Goal: Download file/media

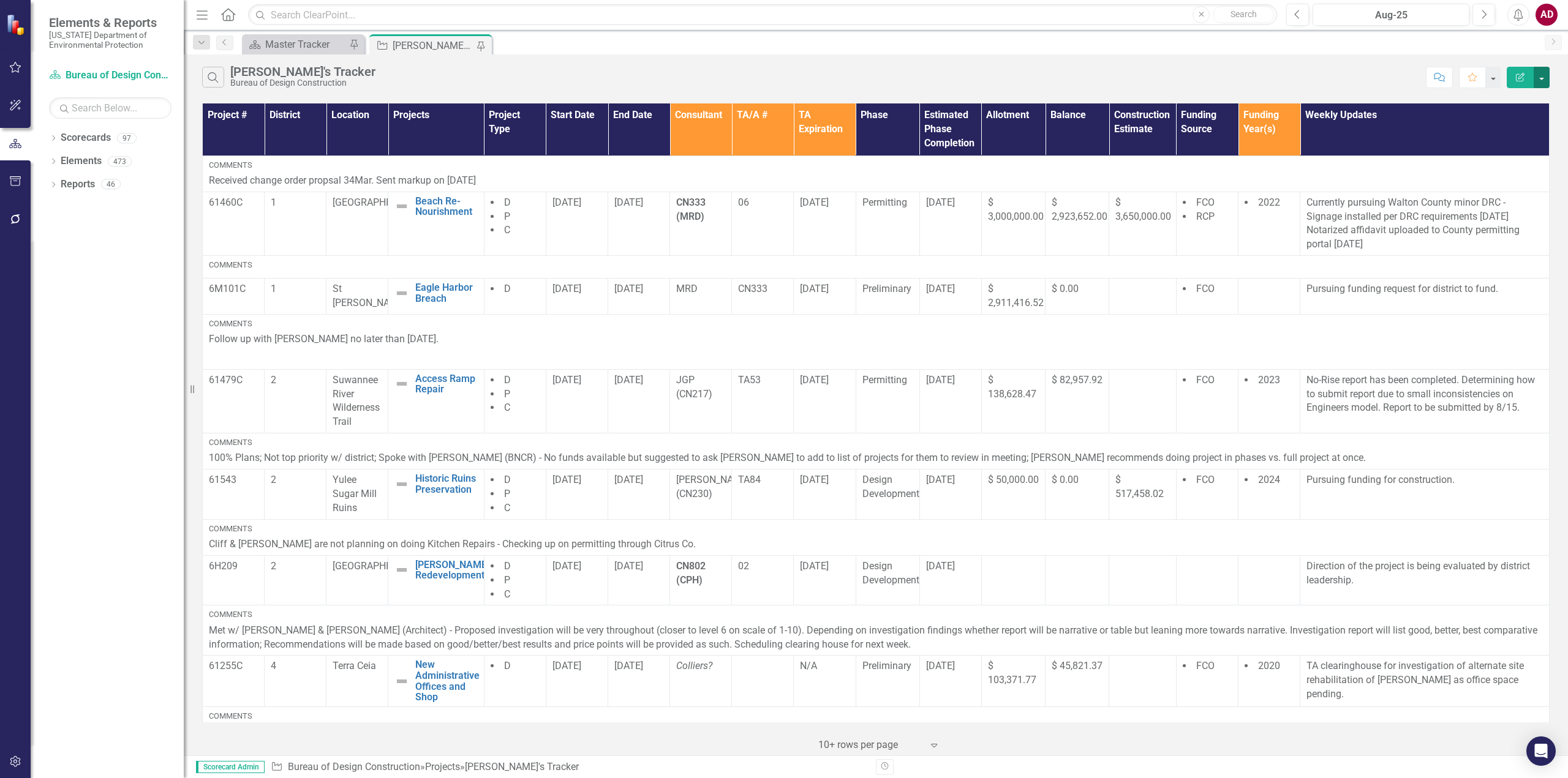
click at [1540, 77] on button "button" at bounding box center [1541, 77] width 16 height 22
click at [1523, 126] on link "PDF Export to PDF" at bounding box center [1501, 124] width 97 height 22
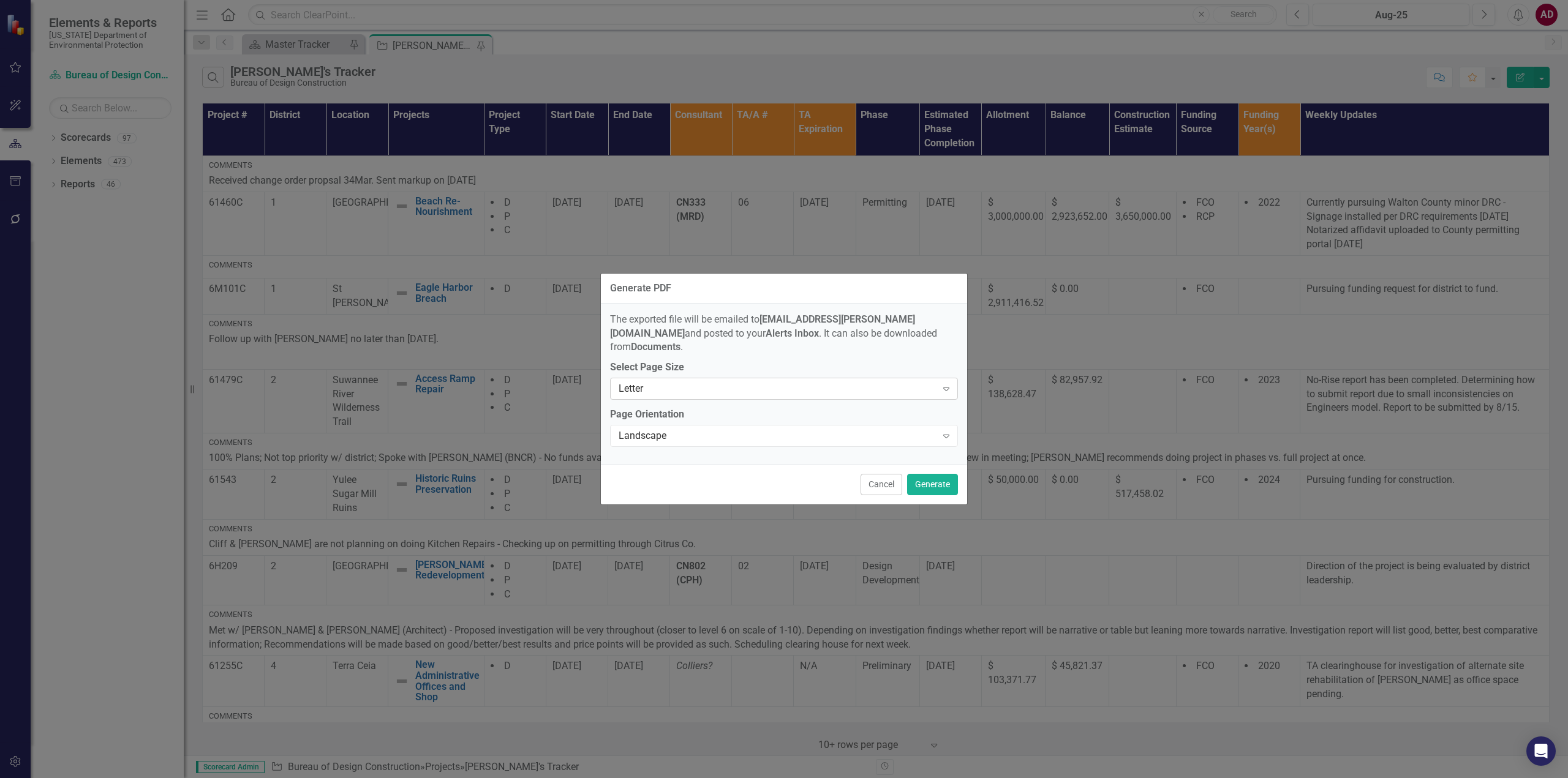
click at [939, 385] on div "Expand" at bounding box center [946, 389] width 22 height 20
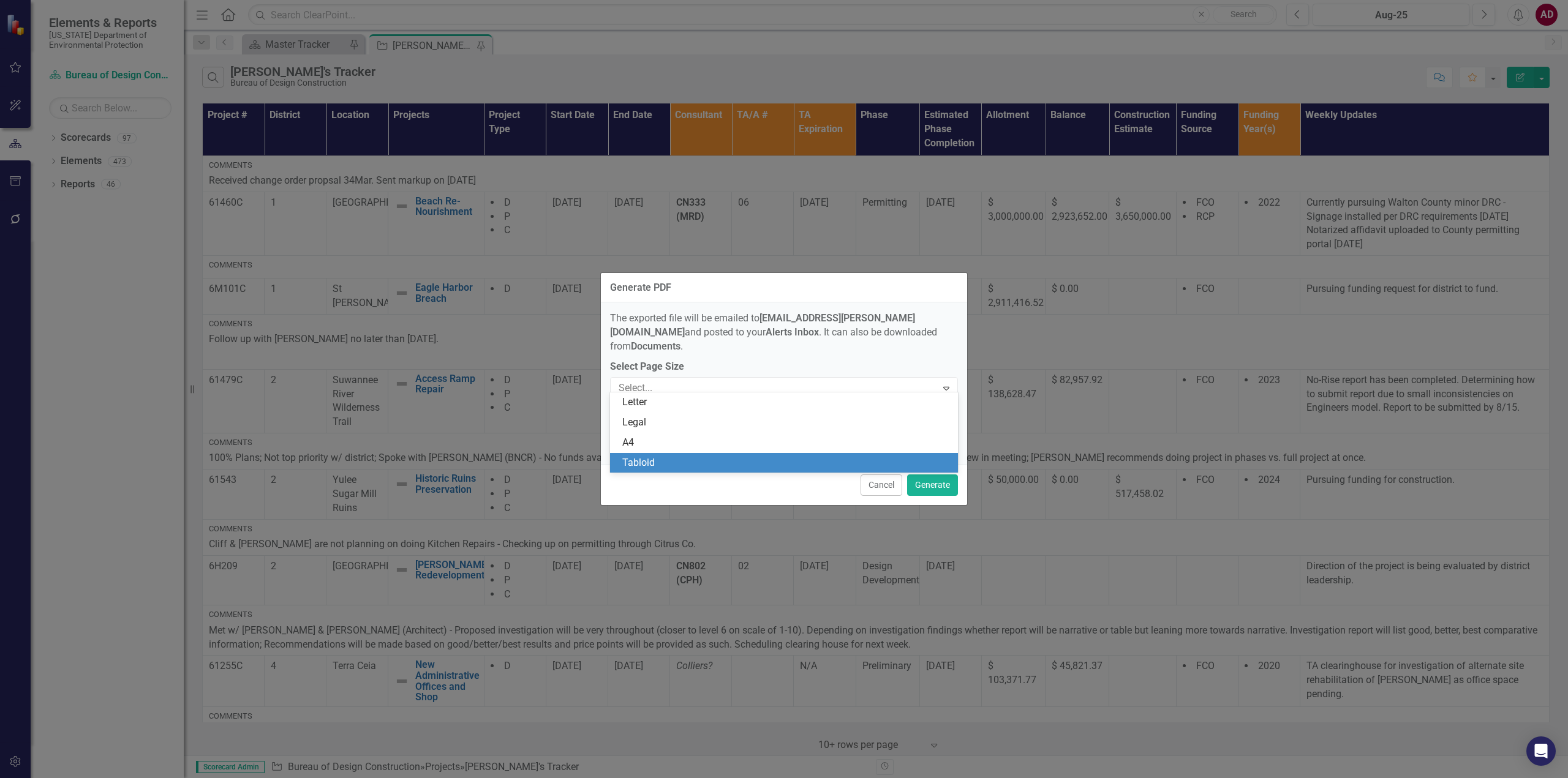
click at [720, 464] on div "Tabloid" at bounding box center [786, 463] width 328 height 14
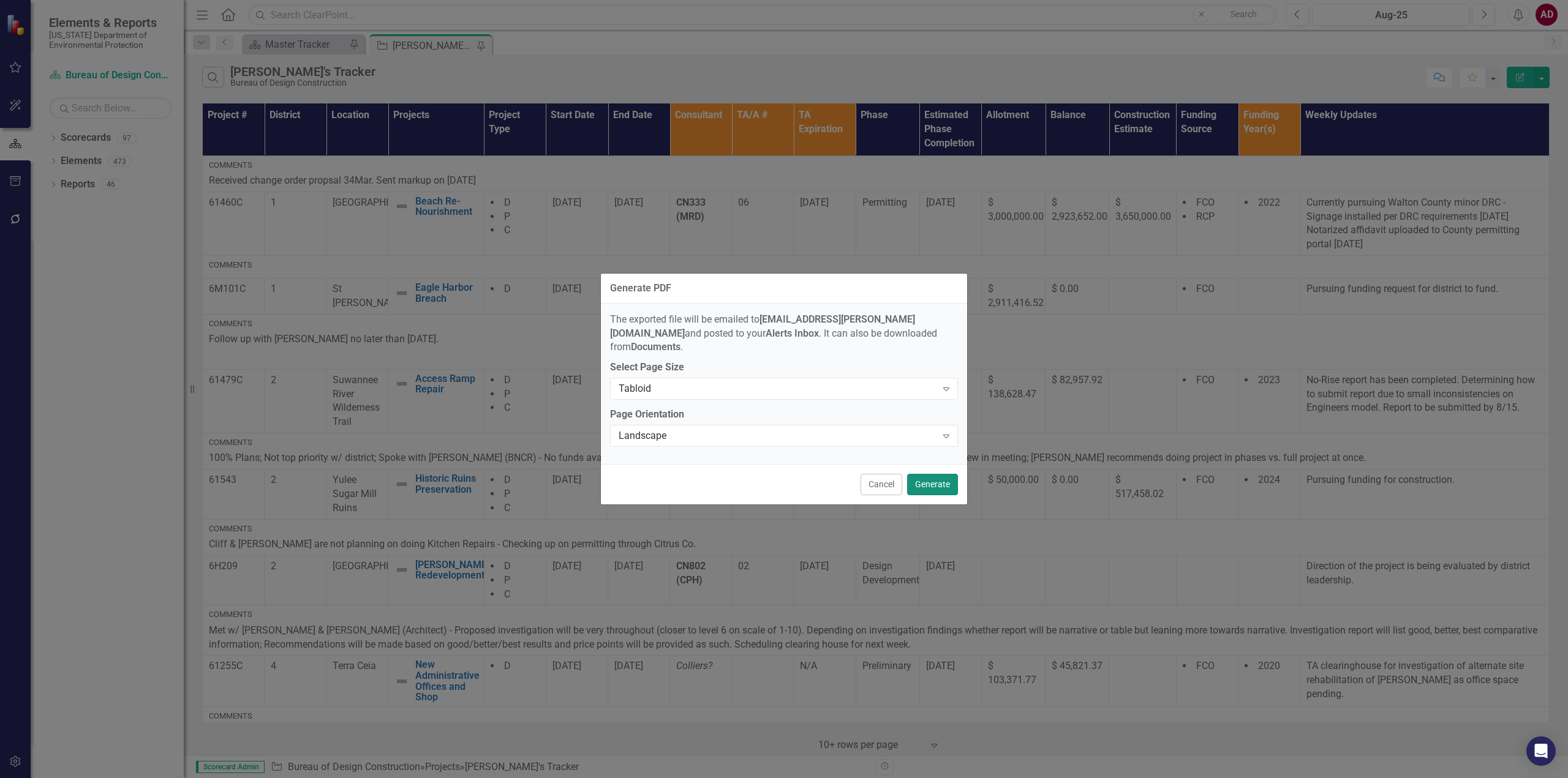
click at [936, 477] on button "Generate" at bounding box center [932, 484] width 51 height 22
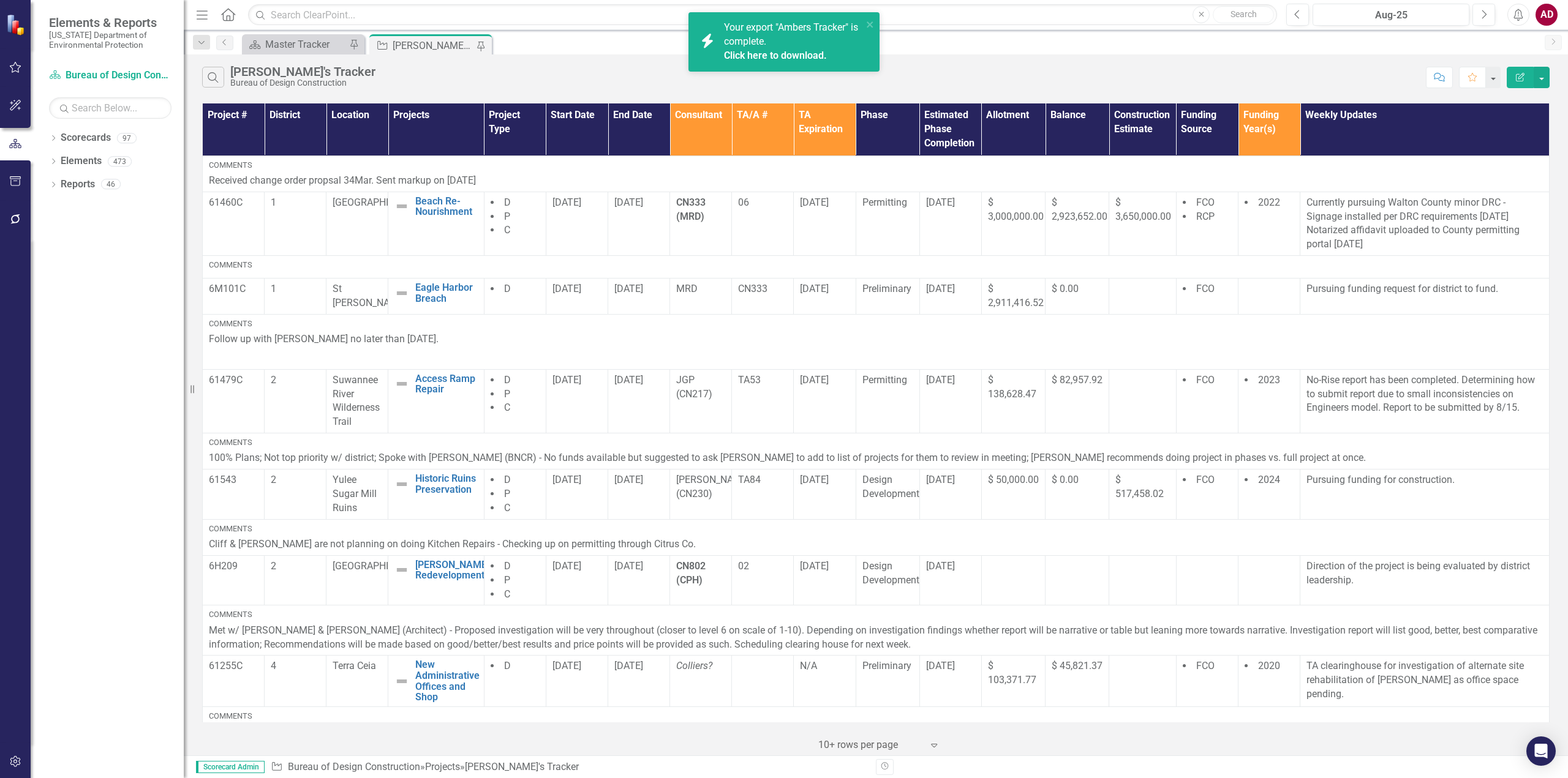
click at [762, 54] on link "Click here to download." at bounding box center [776, 55] width 103 height 12
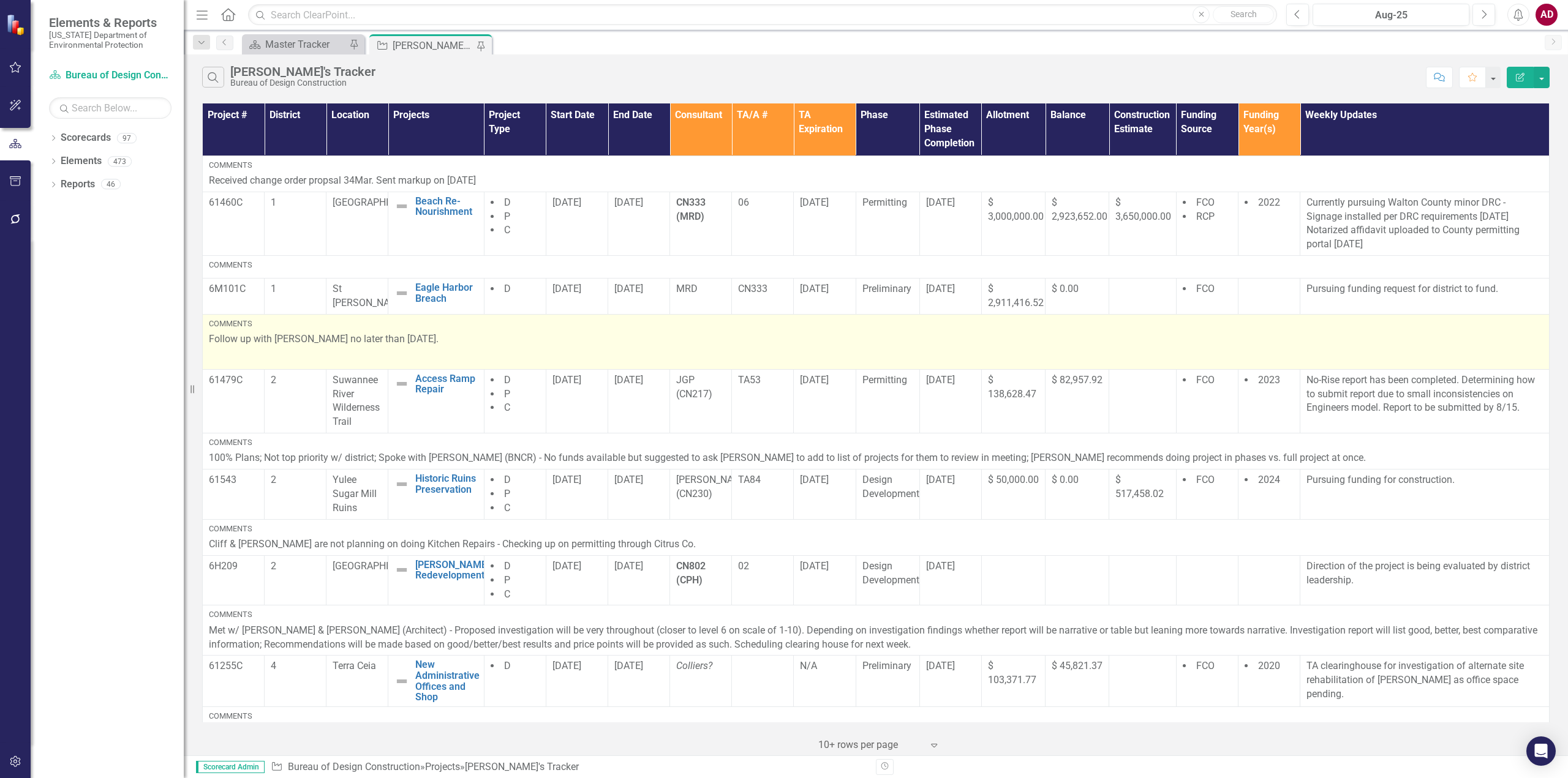
click at [485, 345] on p "Follow up with [PERSON_NAME] no later than [DATE]." at bounding box center [875, 341] width 1334 height 17
click at [461, 341] on p "Follow up with [PERSON_NAME] no later than [DATE]." at bounding box center [875, 341] width 1334 height 17
click at [466, 337] on p "Follow up with [PERSON_NAME] no later than [DATE]." at bounding box center [875, 341] width 1334 height 17
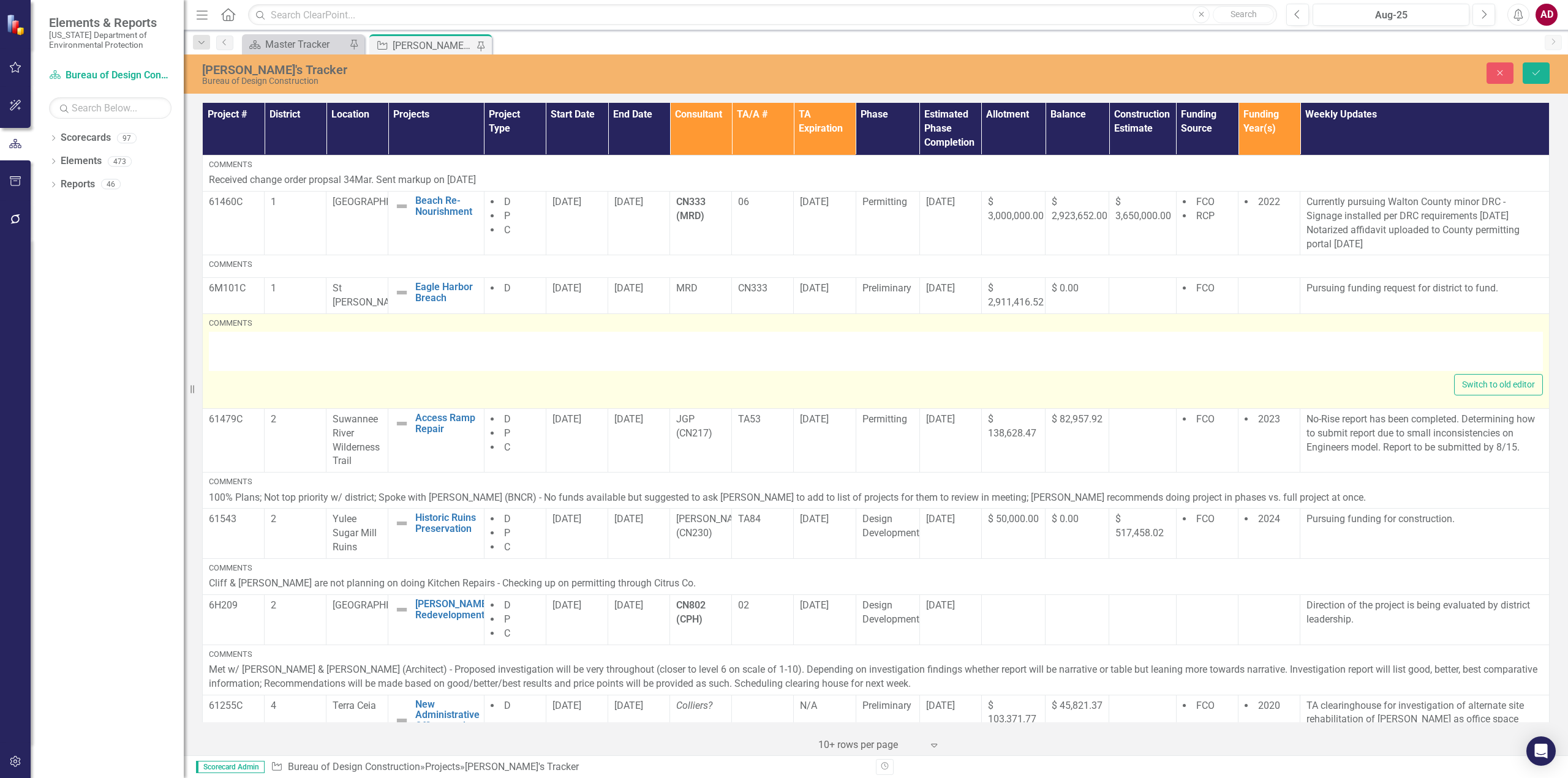
type textarea "<p>Follow up with [PERSON_NAME] no later than [DATE].</p> <p>&nbsp;</p>"
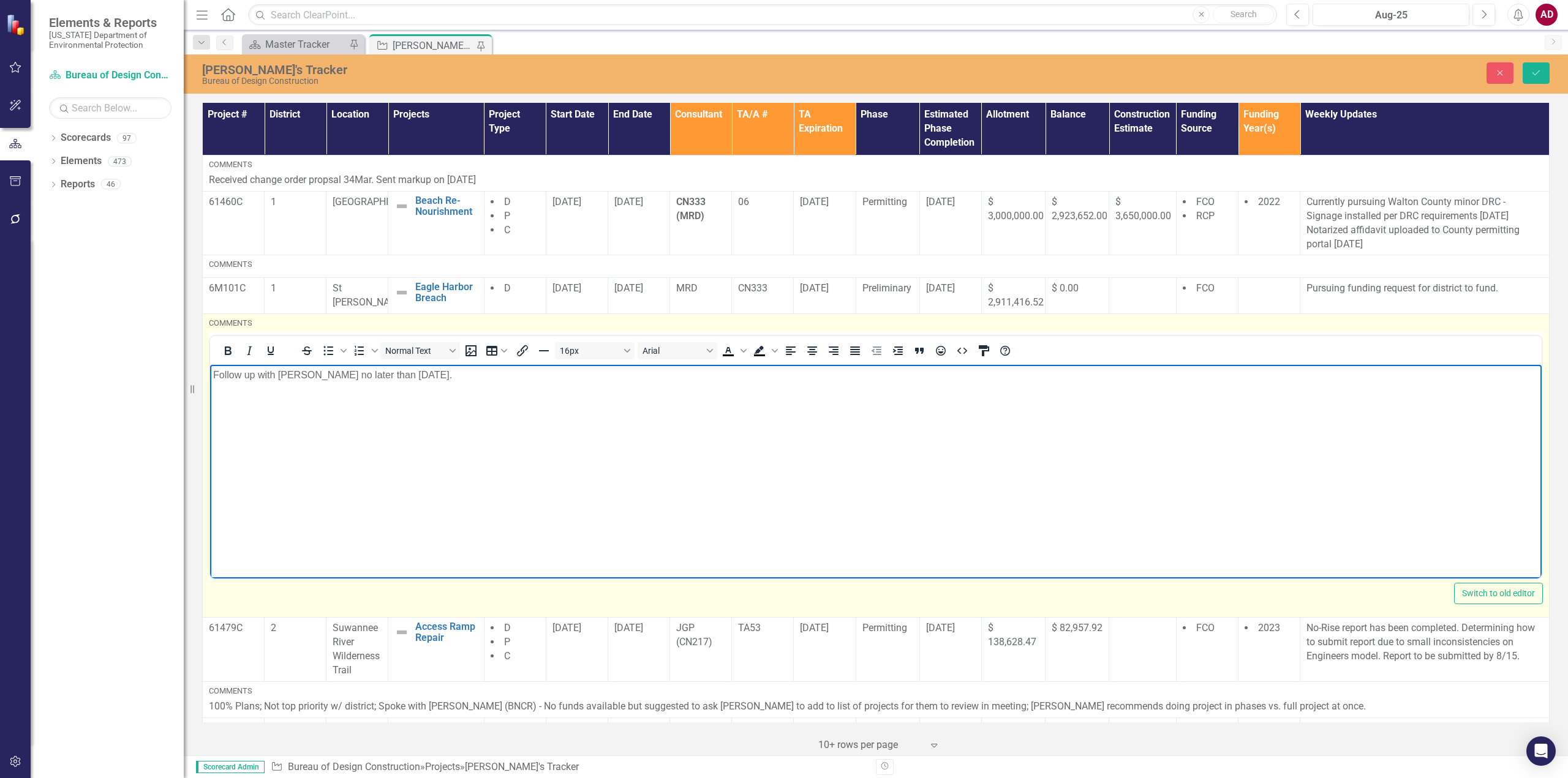
click at [459, 376] on p "Follow up with [PERSON_NAME] no later than [DATE]." at bounding box center [875, 375] width 1326 height 15
drag, startPoint x: 460, startPoint y: 372, endPoint x: 477, endPoint y: 396, distance: 29.4
click at [457, 373] on p "Follow up with [PERSON_NAME] no later than [DATE]." at bounding box center [875, 375] width 1326 height 15
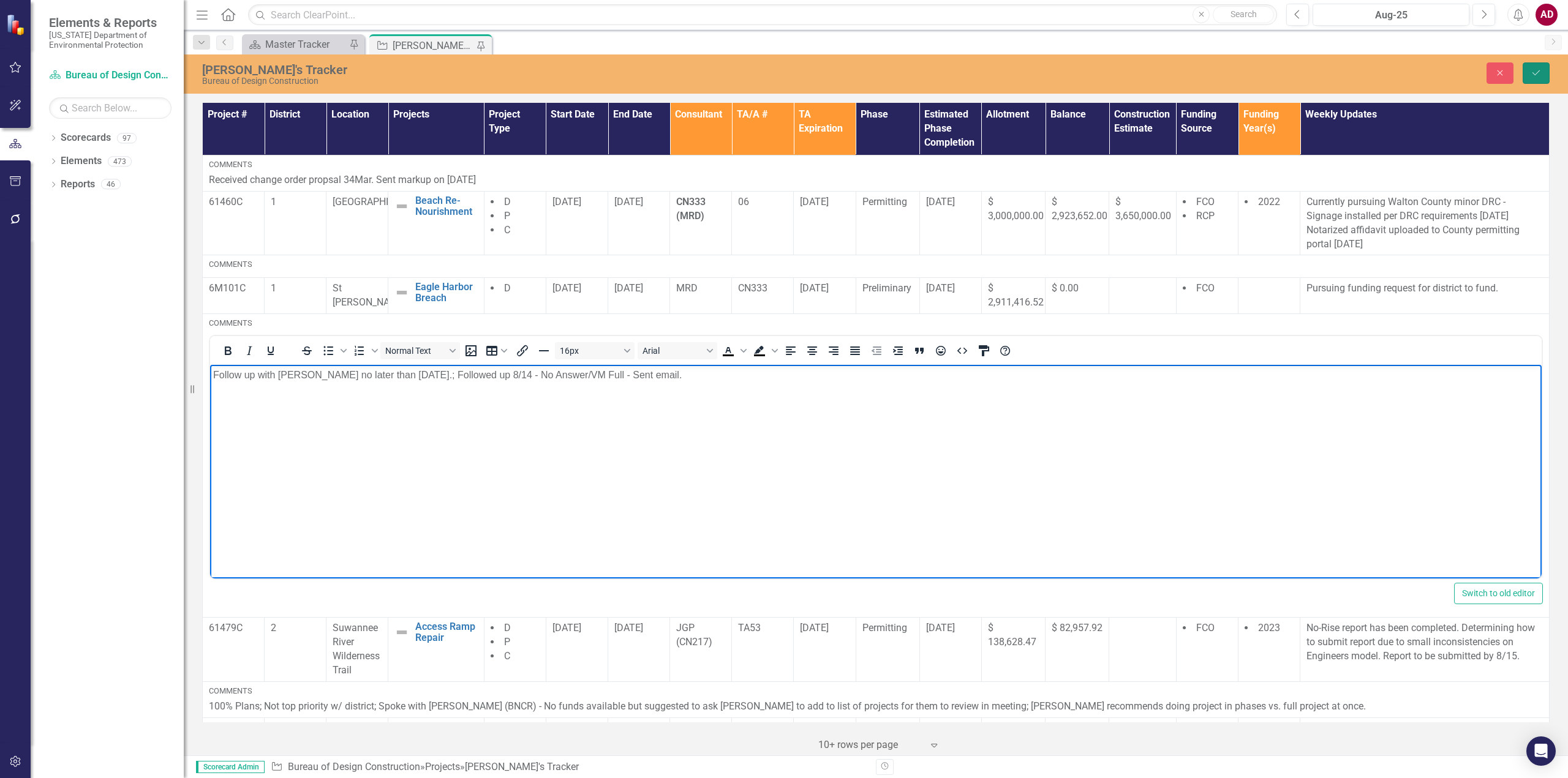
click at [1531, 74] on icon "Save" at bounding box center [1536, 73] width 11 height 8
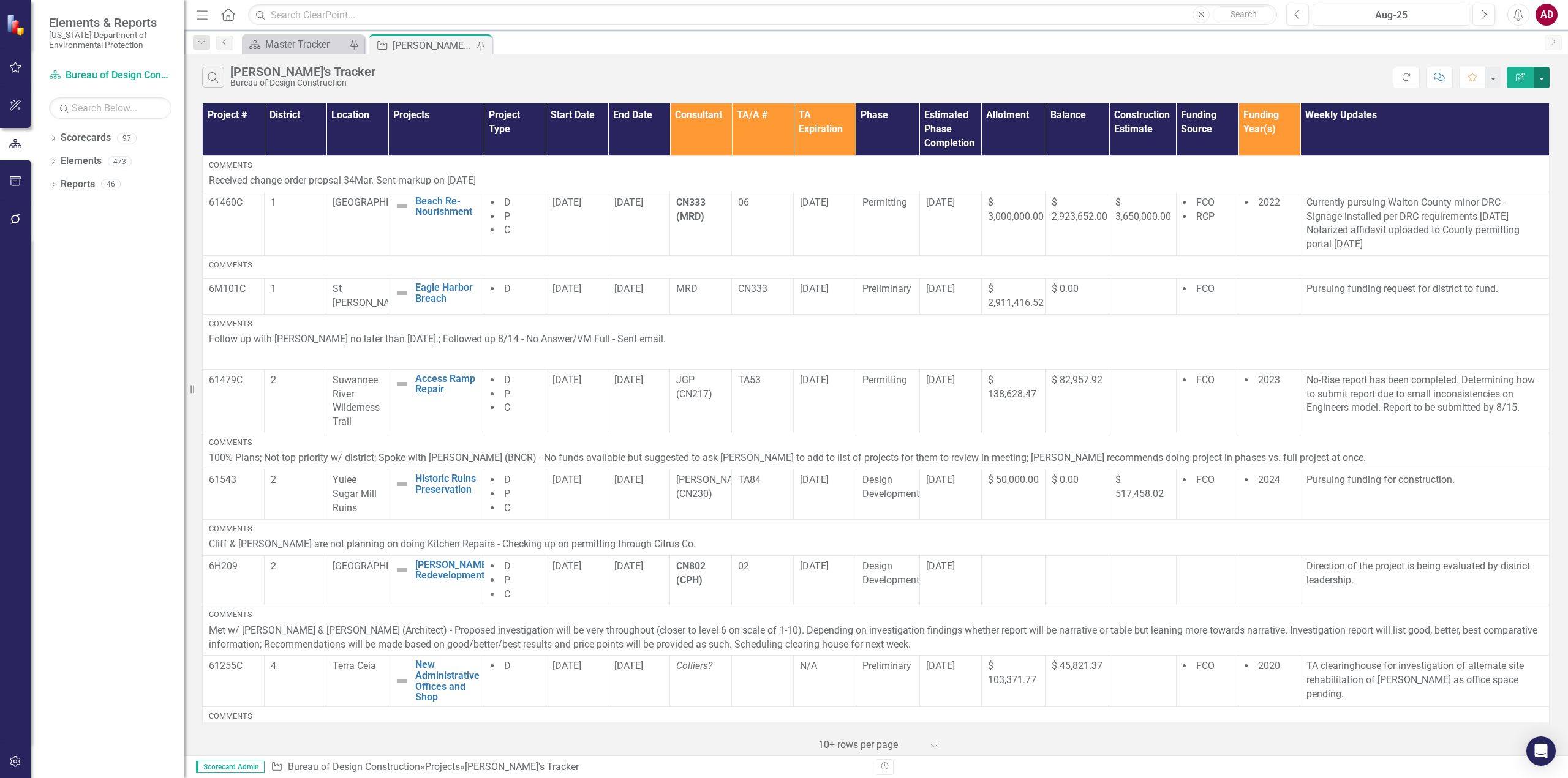
click at [1543, 74] on button "button" at bounding box center [1541, 77] width 16 height 22
click at [1515, 122] on link "PDF Export to PDF" at bounding box center [1501, 124] width 97 height 22
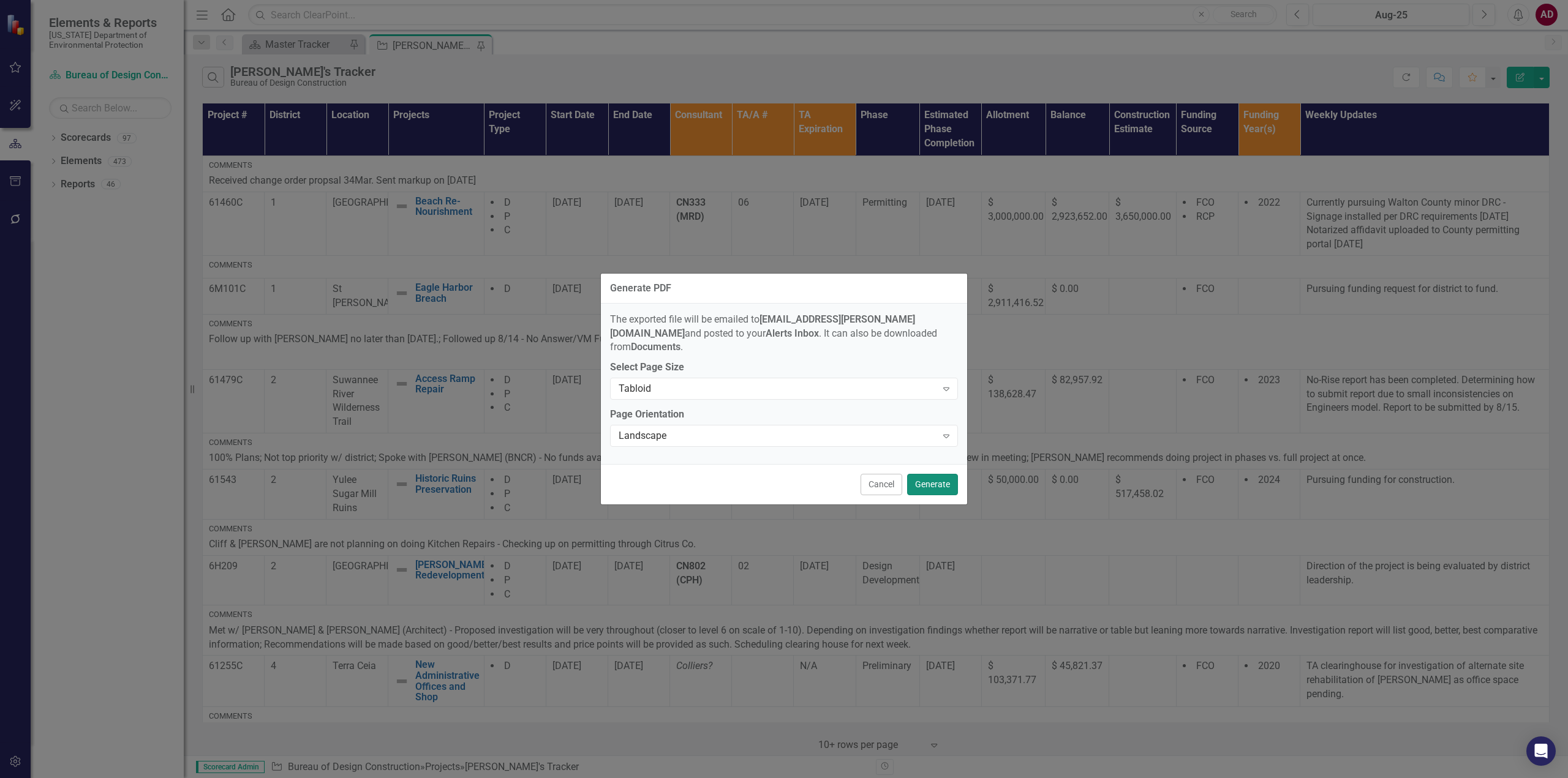
click at [930, 474] on button "Generate" at bounding box center [932, 484] width 51 height 22
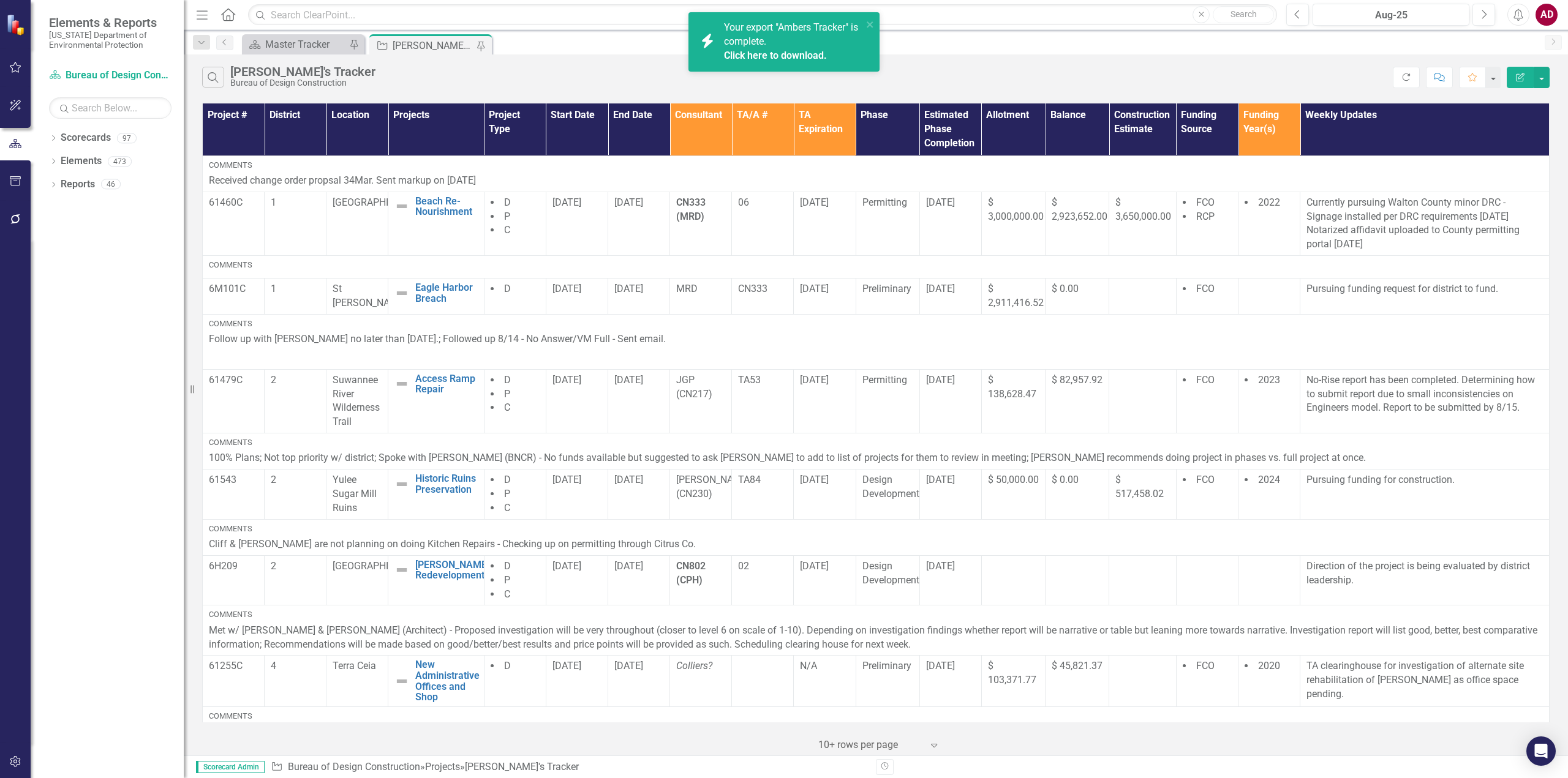
drag, startPoint x: 769, startPoint y: 54, endPoint x: 760, endPoint y: 55, distance: 9.1
click at [760, 55] on link "Click here to download." at bounding box center [776, 55] width 103 height 12
